Goal: Register for event/course

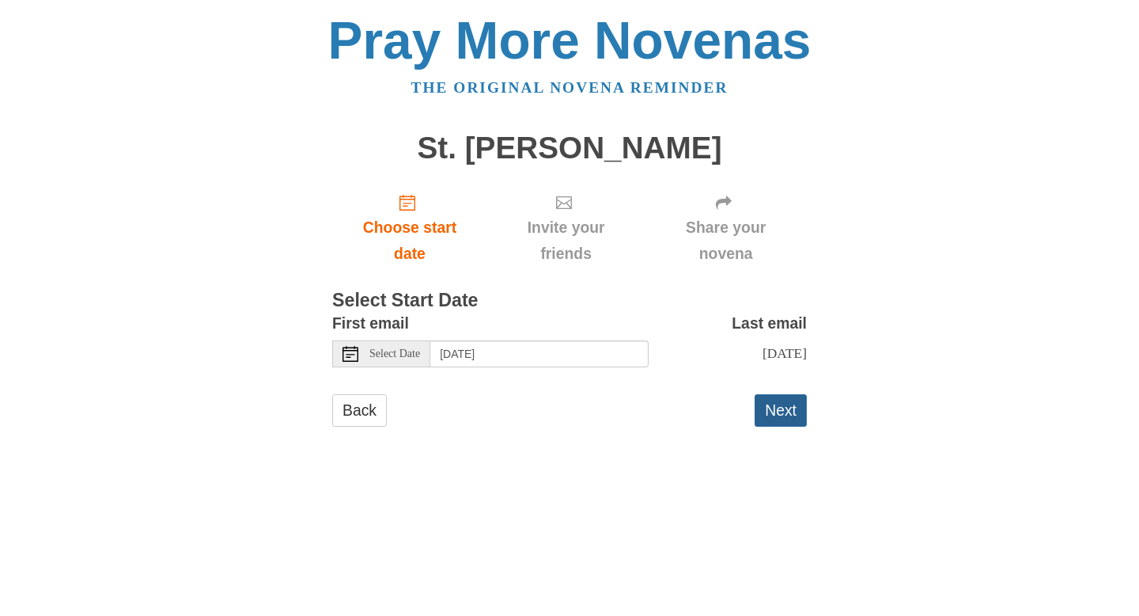
click at [780, 413] on button "Next" at bounding box center [781, 410] width 52 height 32
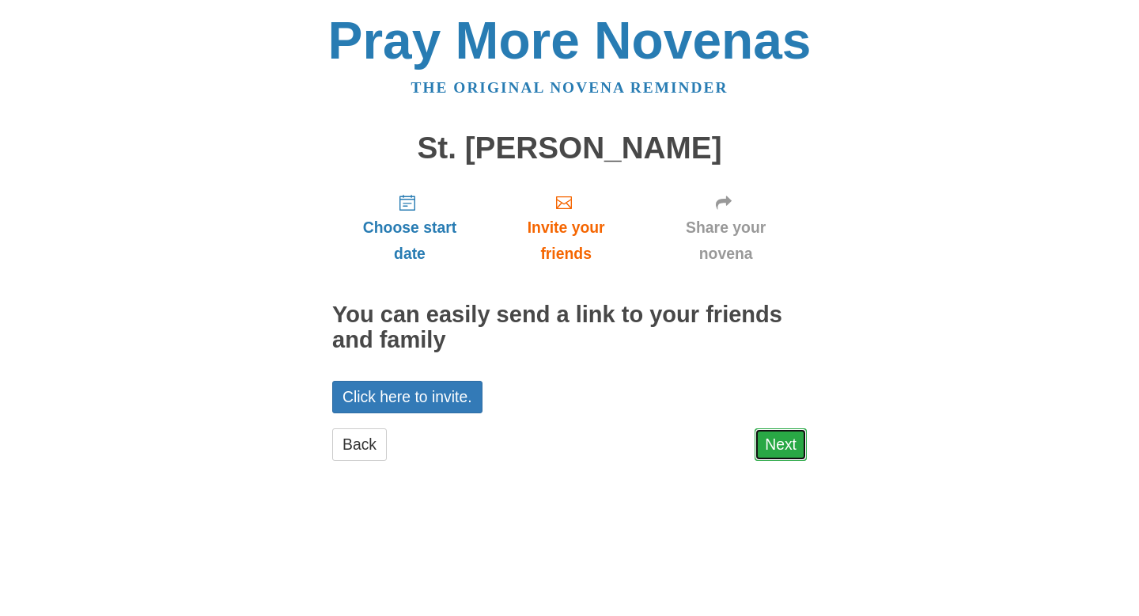
click at [779, 441] on link "Next" at bounding box center [781, 444] width 52 height 32
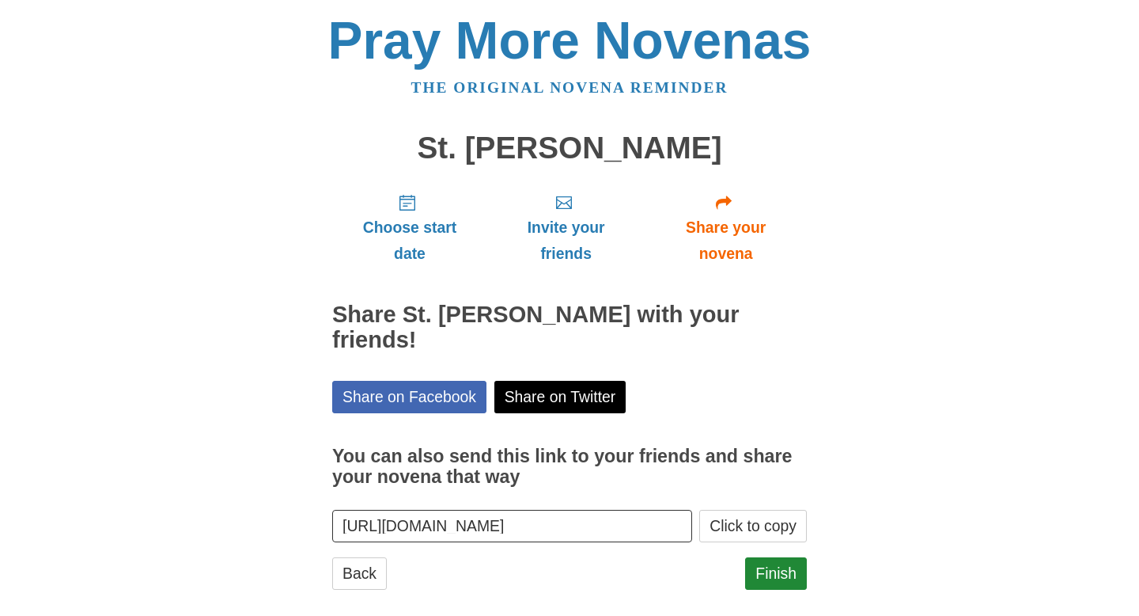
scroll to position [20, 0]
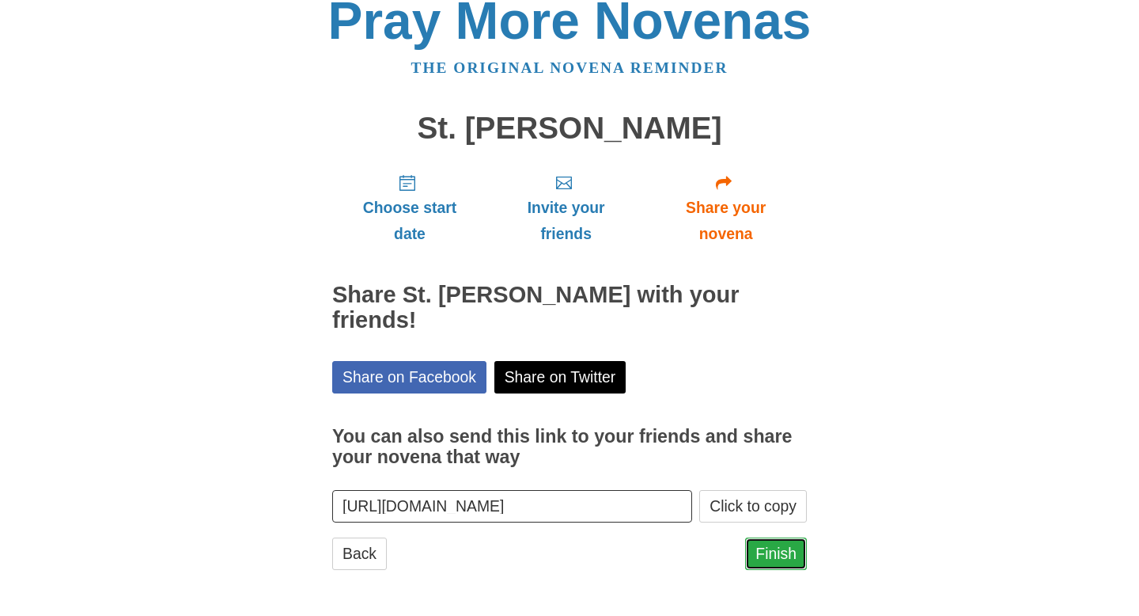
click at [767, 552] on link "Finish" at bounding box center [776, 553] width 62 height 32
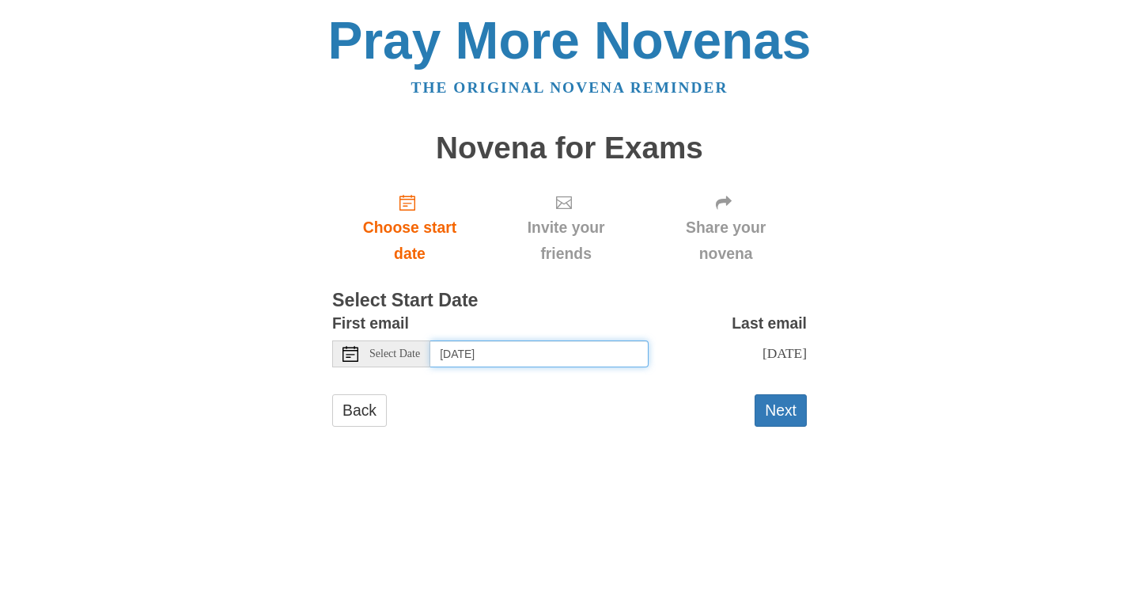
click at [523, 351] on input "Friday, August 29th" at bounding box center [539, 353] width 218 height 27
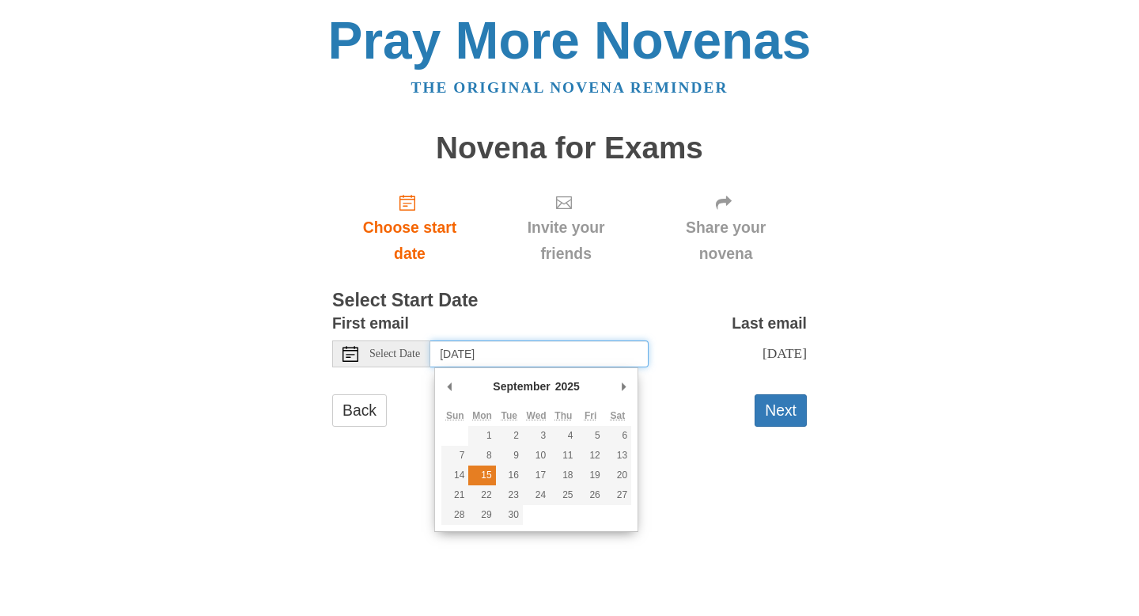
type input "Monday, September 15th"
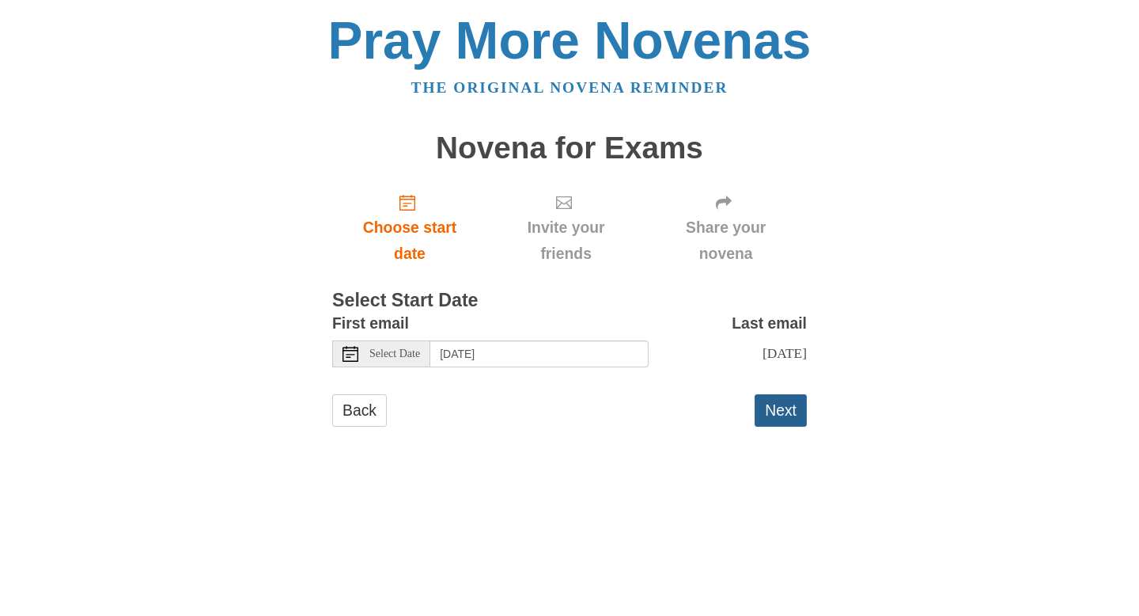
click at [772, 424] on button "Next" at bounding box center [781, 410] width 52 height 32
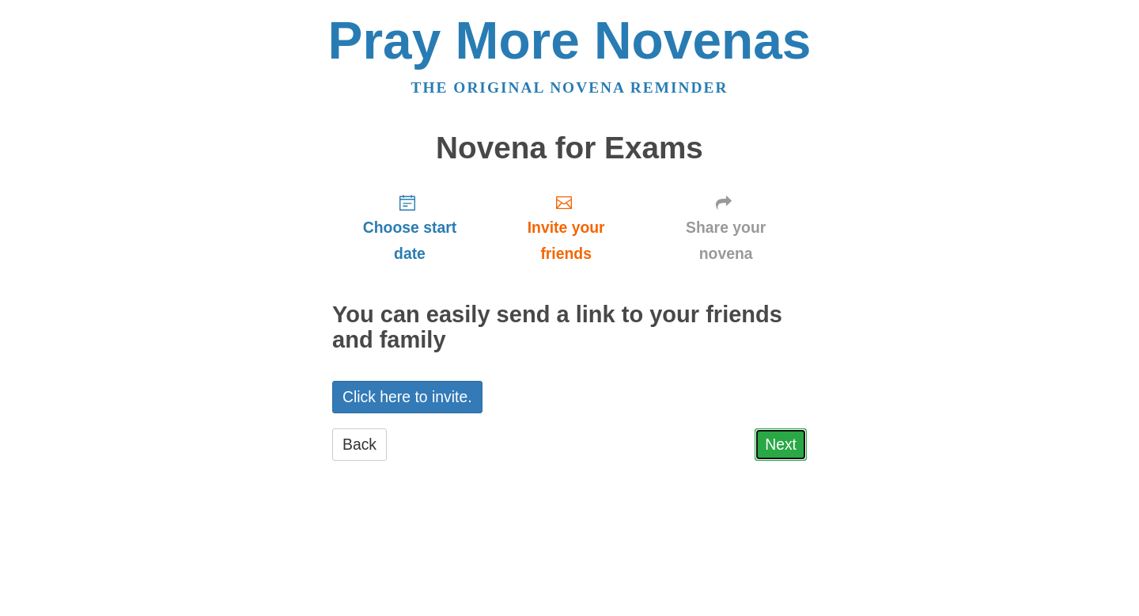
click at [787, 442] on link "Next" at bounding box center [781, 444] width 52 height 32
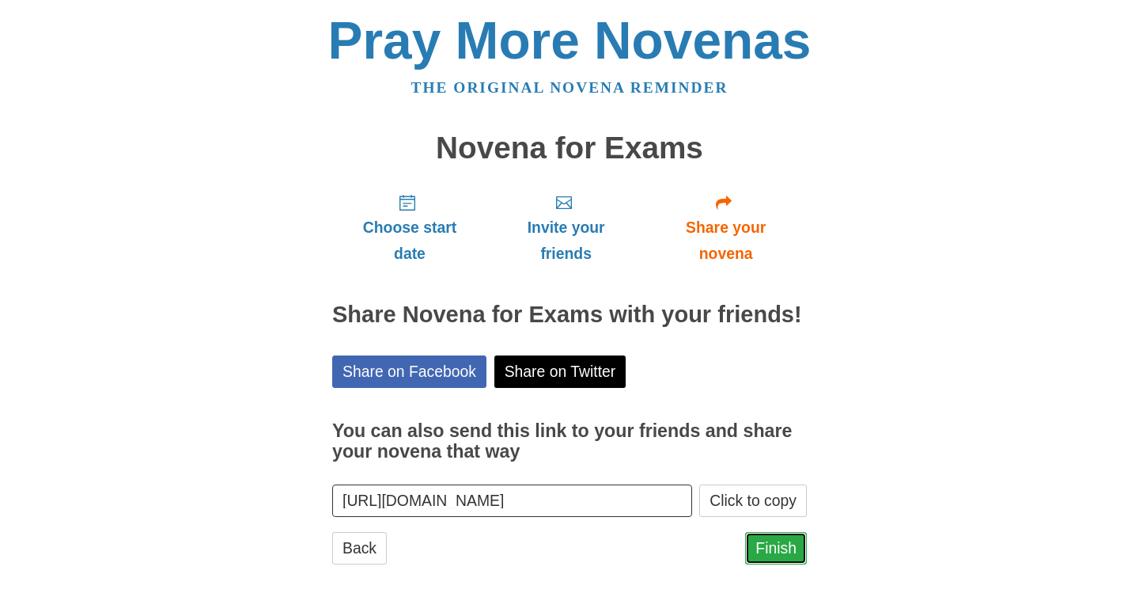
click at [780, 544] on link "Finish" at bounding box center [776, 548] width 62 height 32
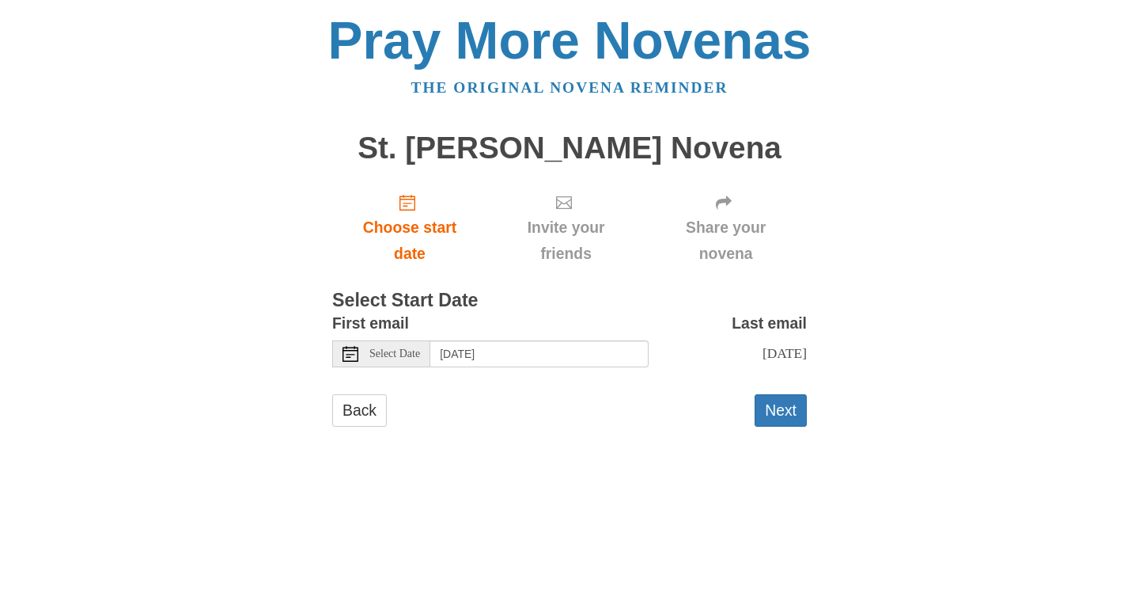
click at [398, 367] on div "First email Select Date [DATE] Last email [DATE] Selecting [DATE] as the start …" at bounding box center [569, 344] width 475 height 69
click at [415, 332] on div "First email Select Date [DATE]" at bounding box center [490, 338] width 317 height 57
click at [415, 347] on div "Select Date" at bounding box center [381, 353] width 98 height 27
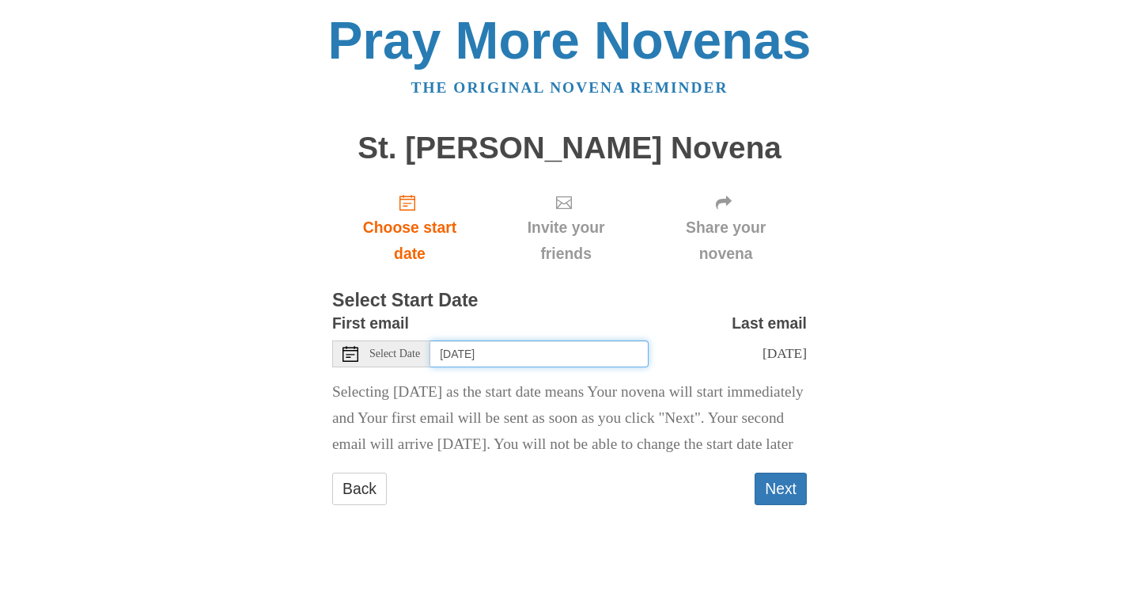
click at [631, 360] on input "Thursday, August 28th" at bounding box center [539, 353] width 218 height 27
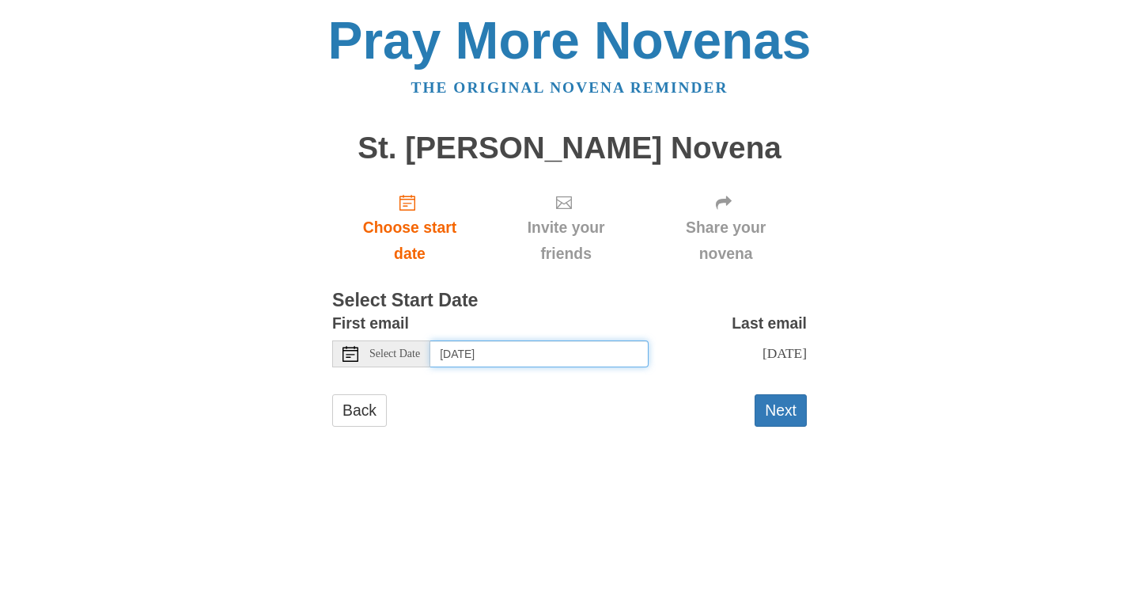
click at [593, 358] on input "Friday, August 29th" at bounding box center [539, 353] width 218 height 27
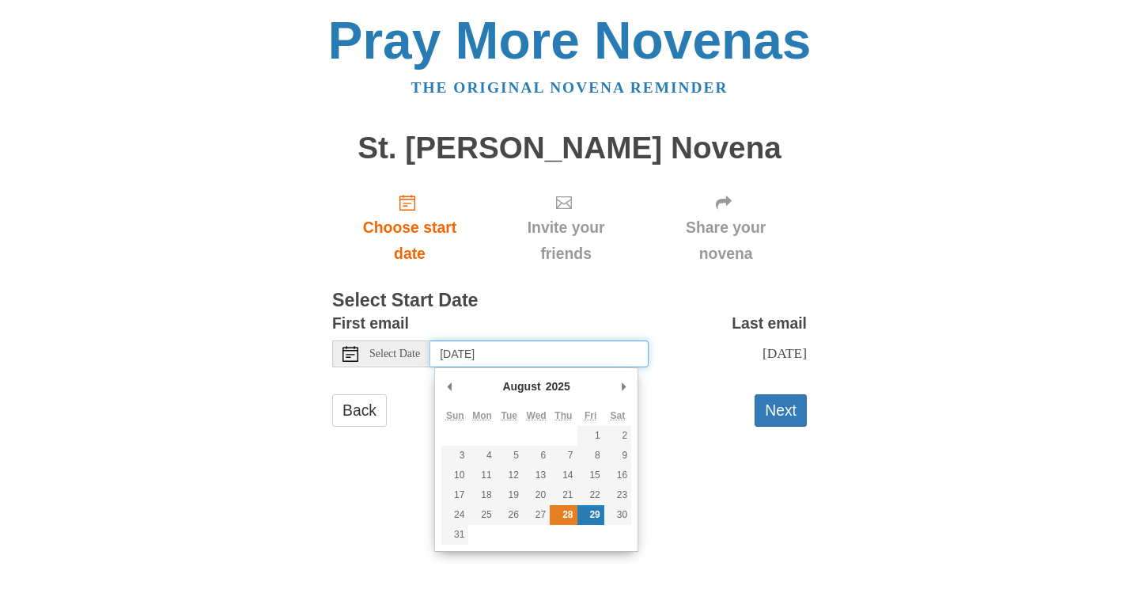
type input "Thursday, August 28th"
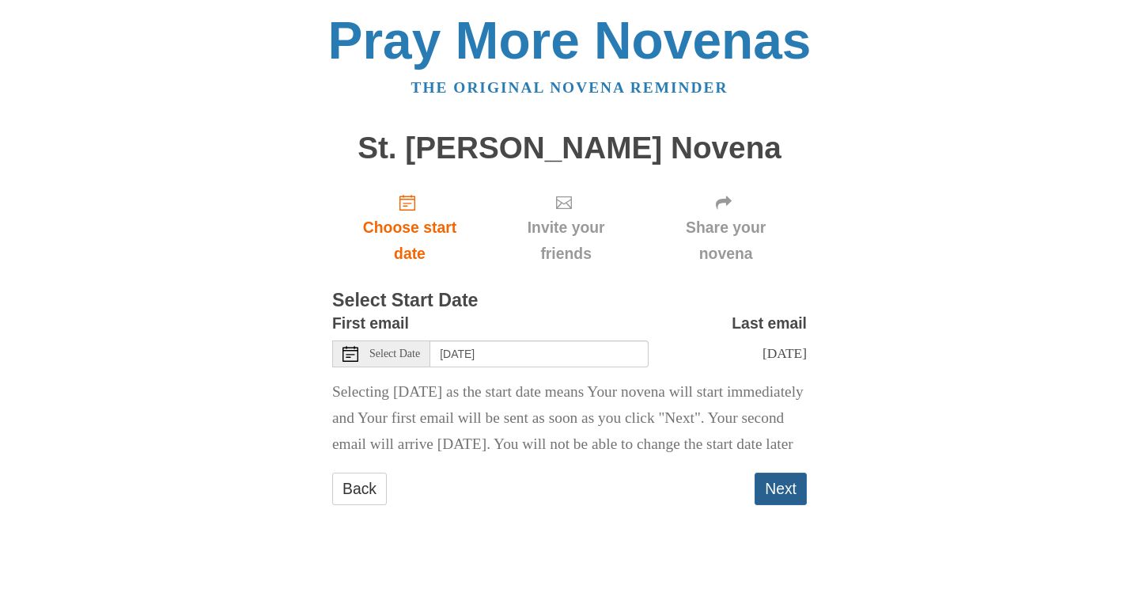
click at [775, 505] on button "Next" at bounding box center [781, 488] width 52 height 32
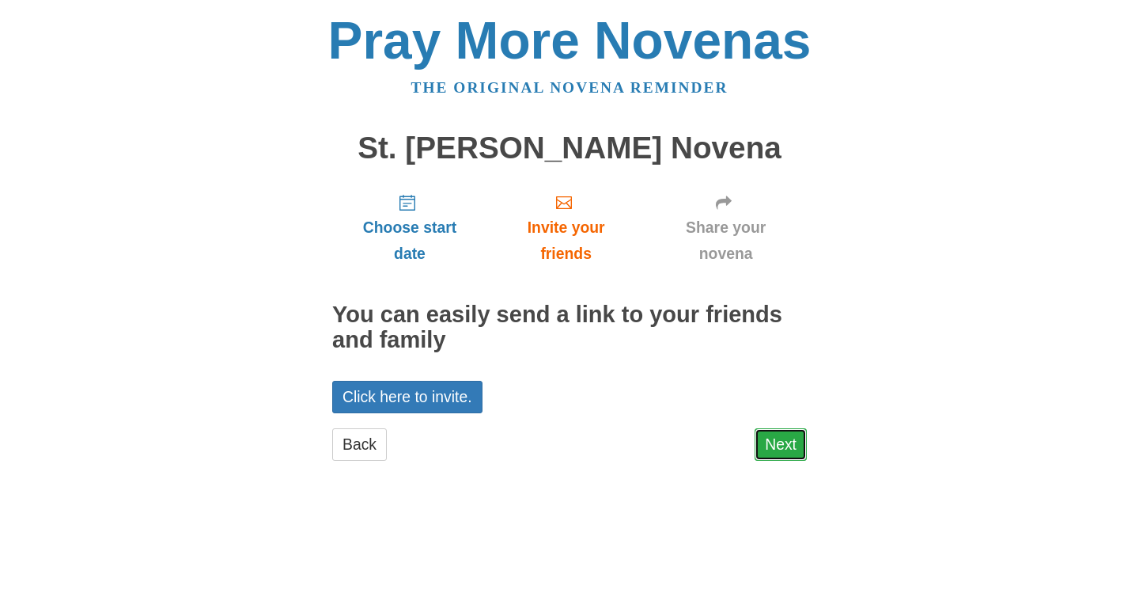
click at [794, 447] on link "Next" at bounding box center [781, 444] width 52 height 32
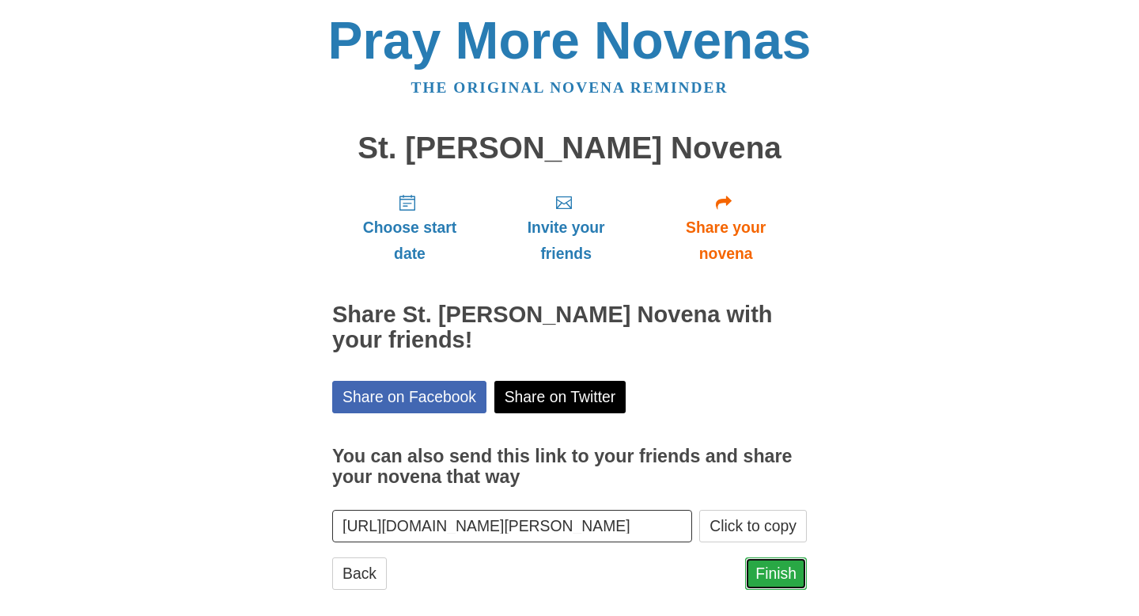
click at [769, 574] on link "Finish" at bounding box center [776, 573] width 62 height 32
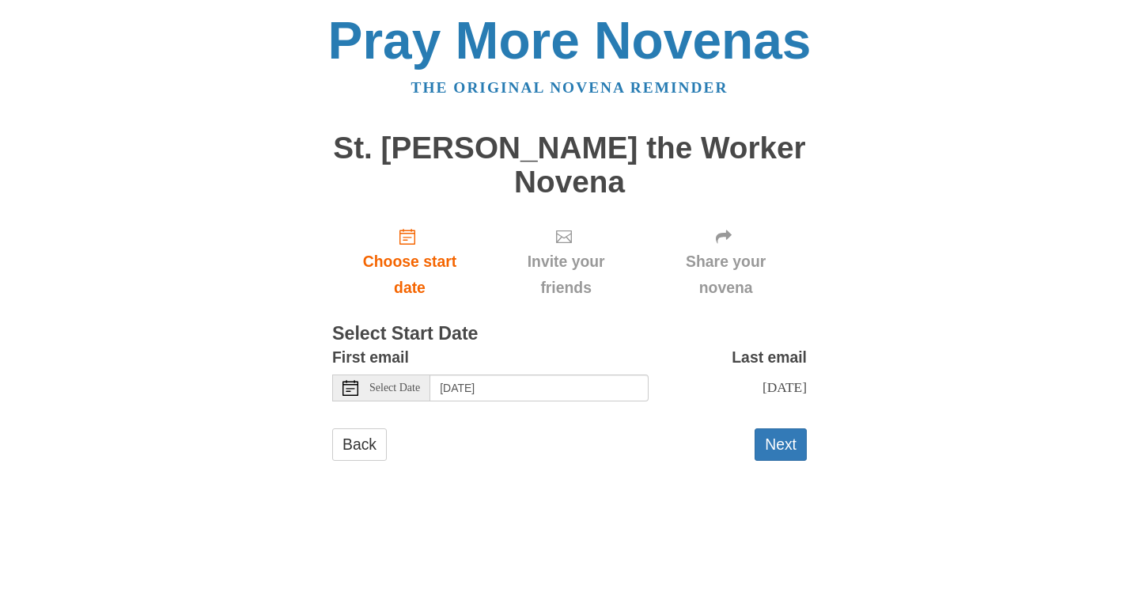
click at [420, 382] on span "Select Date" at bounding box center [395, 387] width 51 height 11
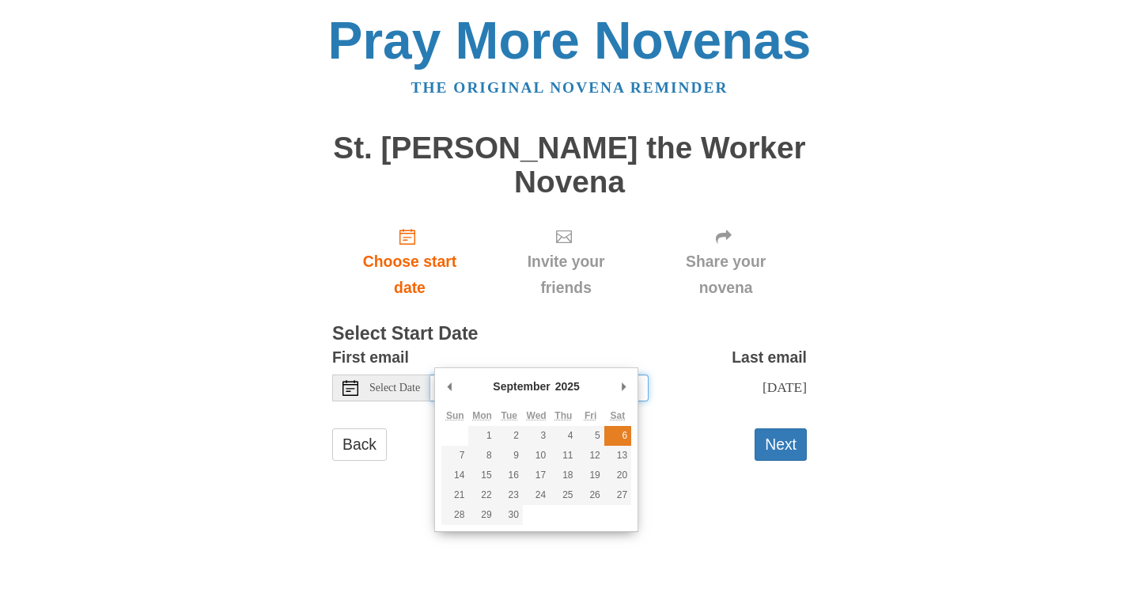
type input "Saturday, September 6th"
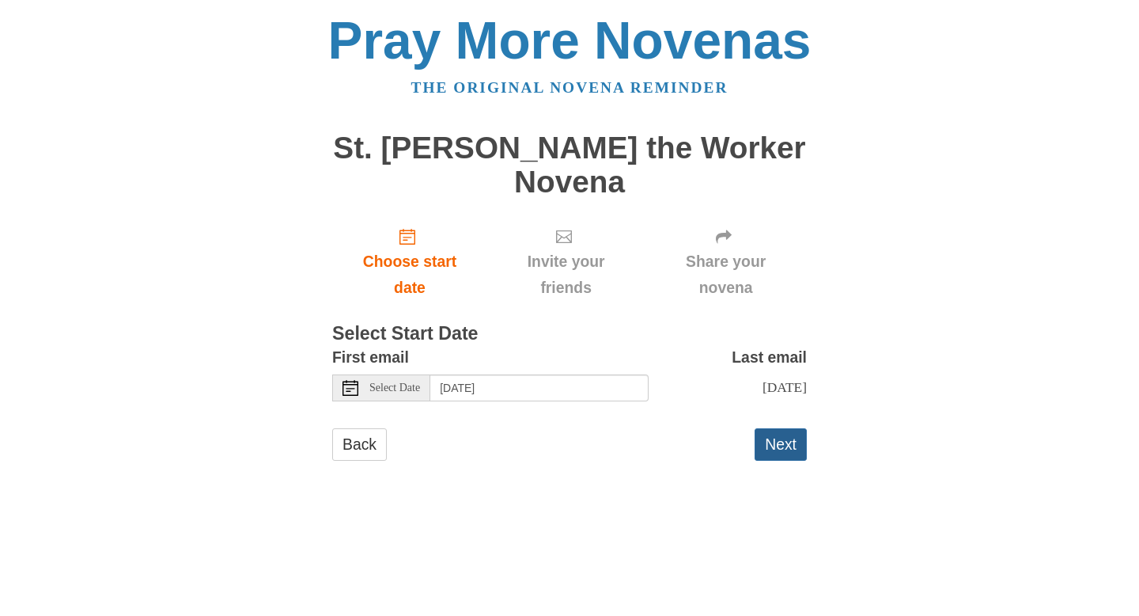
click at [782, 428] on button "Next" at bounding box center [781, 444] width 52 height 32
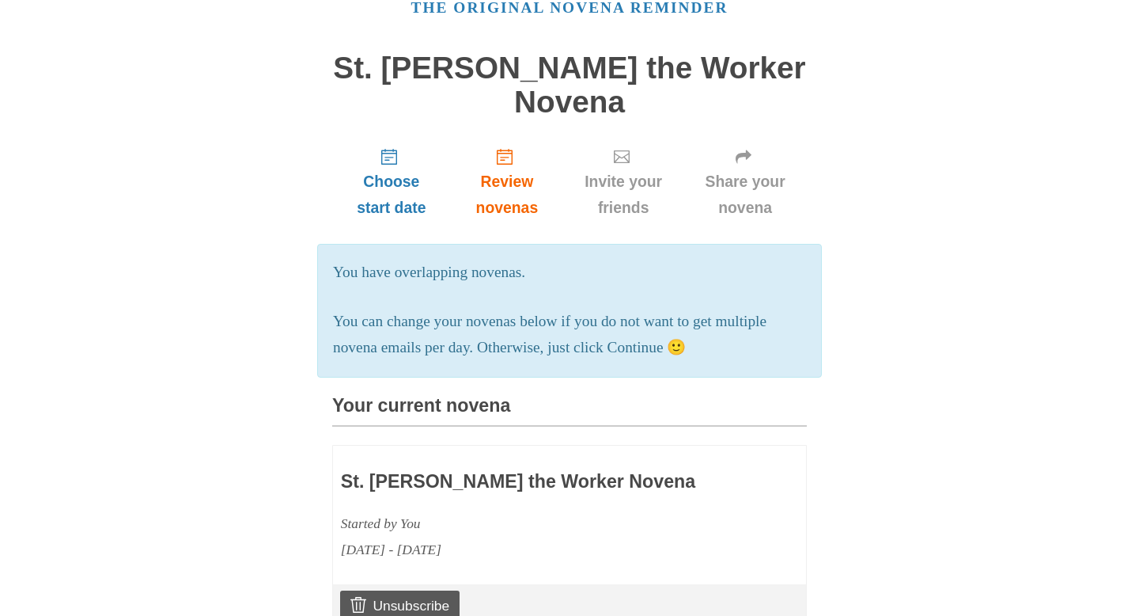
scroll to position [81, 0]
click at [667, 316] on p "You can change your novenas below if you do not want to get multiple novena ema…" at bounding box center [569, 334] width 473 height 52
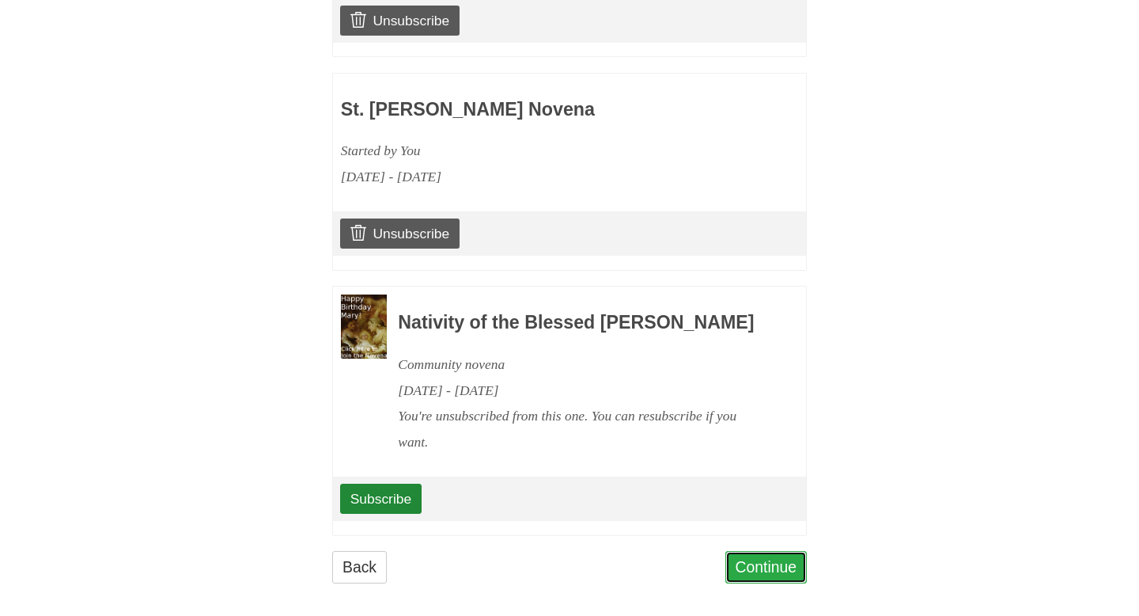
click at [785, 553] on link "Continue" at bounding box center [767, 567] width 82 height 32
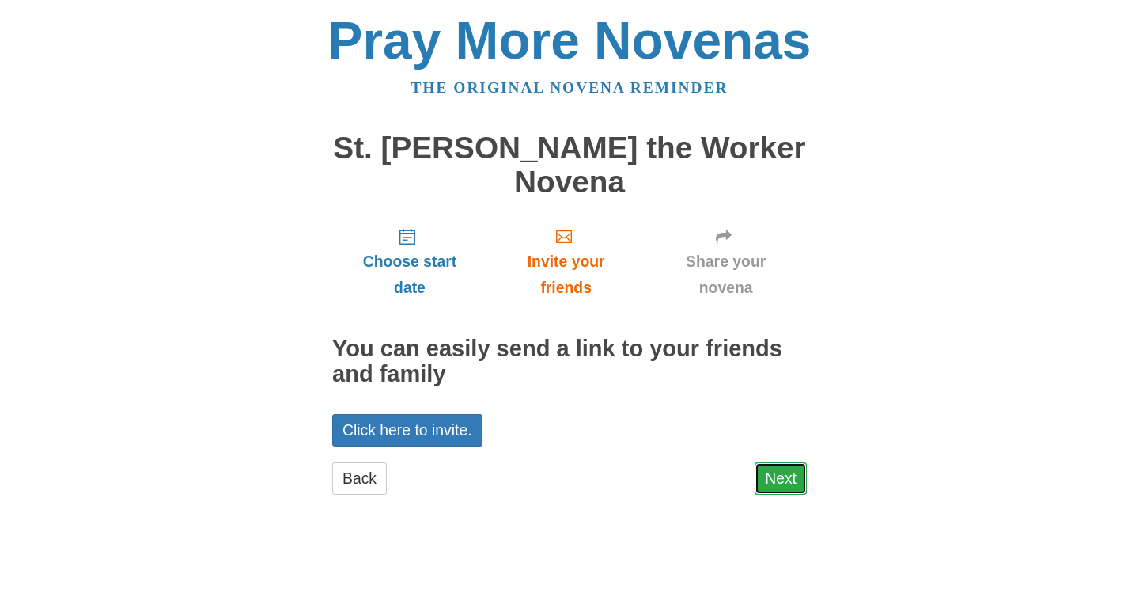
click at [789, 462] on link "Next" at bounding box center [781, 478] width 52 height 32
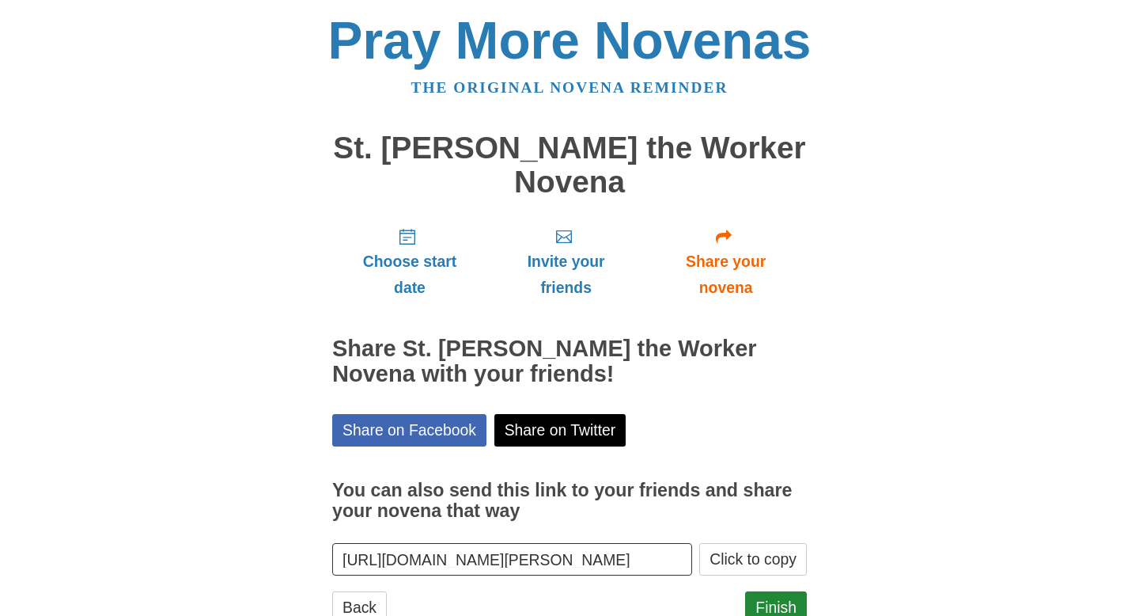
scroll to position [20, 0]
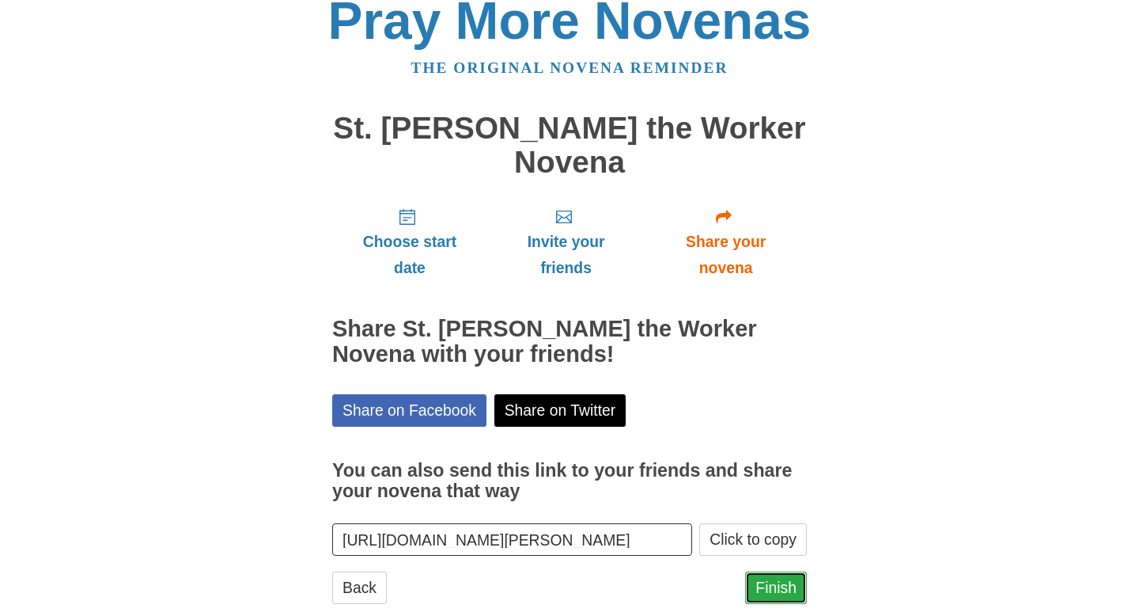
click at [776, 571] on link "Finish" at bounding box center [776, 587] width 62 height 32
